Goal: Transaction & Acquisition: Obtain resource

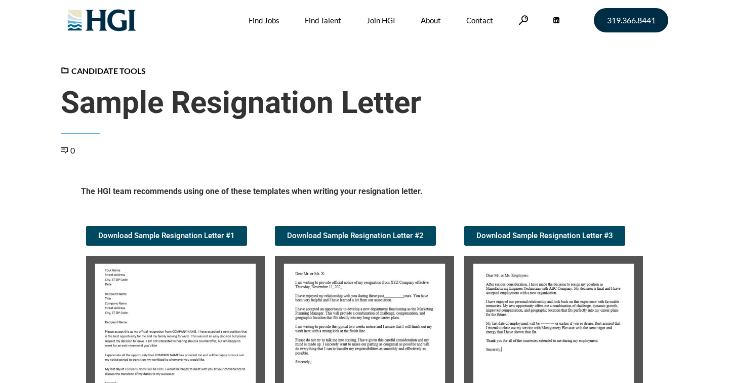
click at [721, 141] on article "Candidate Tools Sample Resignation Letter 0 Spread the love The HGI team recomm…" at bounding box center [364, 270] width 729 height 410
click at [157, 323] on img at bounding box center [175, 340] width 179 height 168
click at [173, 343] on img at bounding box center [175, 340] width 179 height 168
click at [187, 236] on span "Download Sample Resignation Letter #1" at bounding box center [166, 236] width 137 height 8
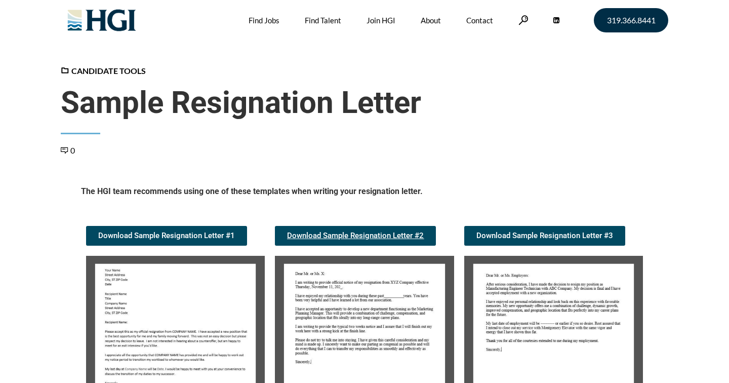
click at [404, 237] on span "Download Sample Resignation Letter #2" at bounding box center [355, 236] width 137 height 8
click at [555, 312] on img at bounding box center [553, 340] width 179 height 168
click at [522, 237] on span "Download Sample Resignation Letter #3" at bounding box center [544, 236] width 137 height 8
